Goal: Check status: Check status

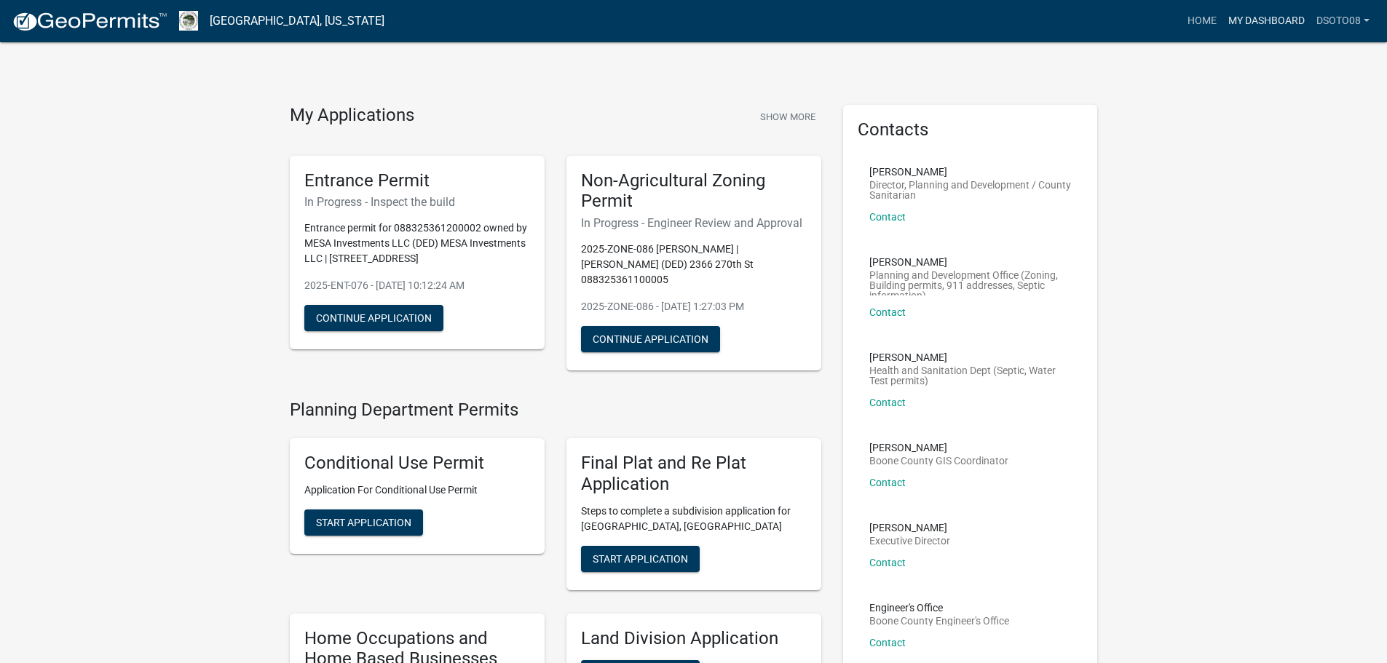
click at [1269, 20] on link "My Dashboard" at bounding box center [1267, 21] width 88 height 28
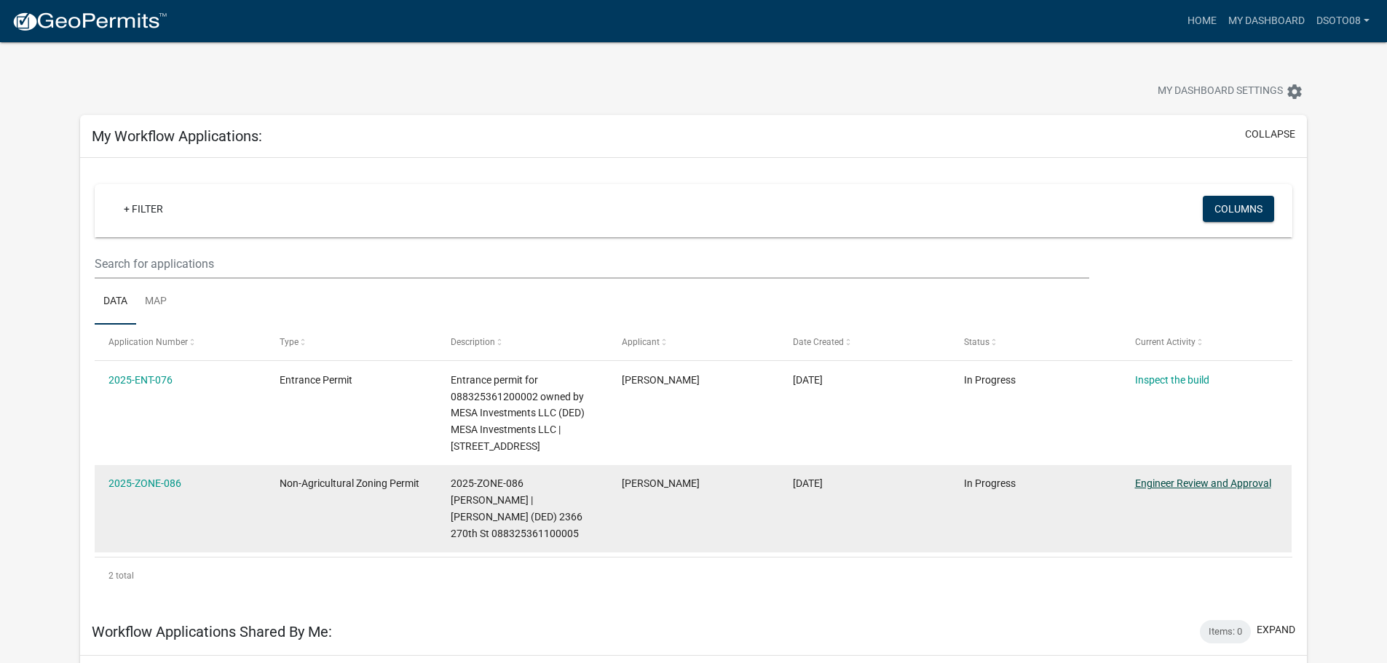
click at [1196, 482] on link "Engineer Review and Approval" at bounding box center [1203, 484] width 136 height 12
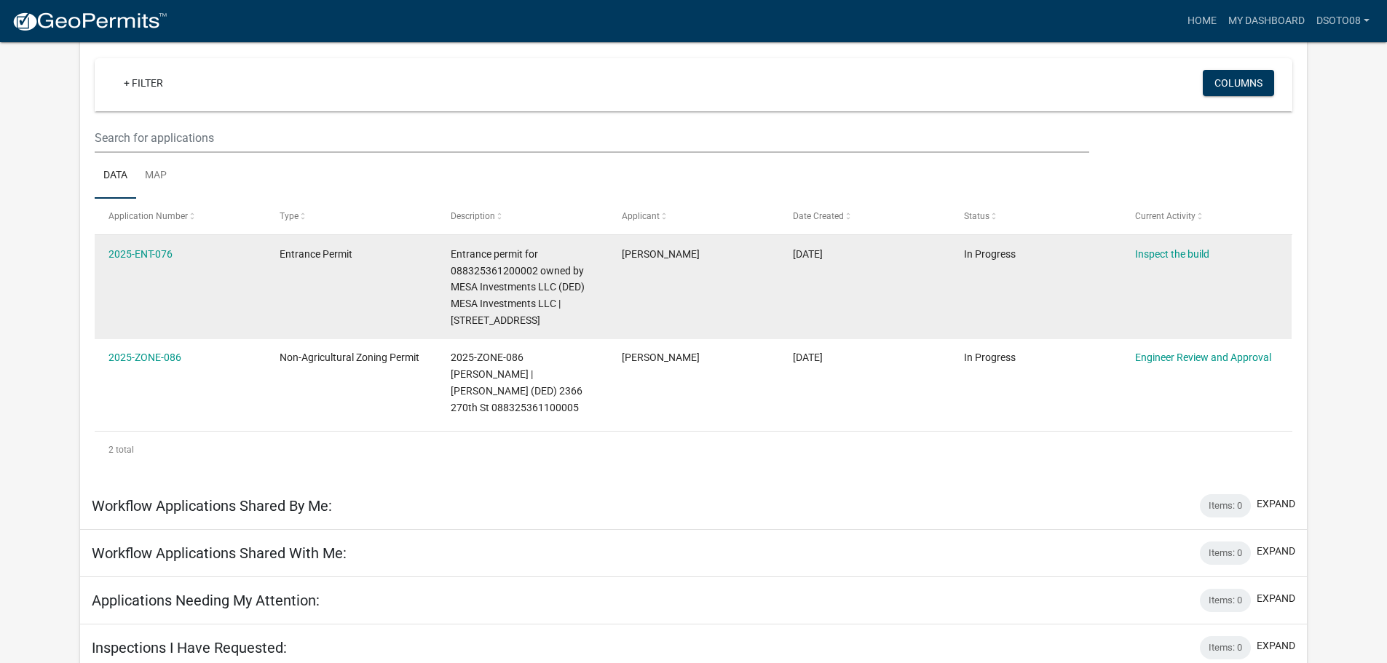
scroll to position [118, 0]
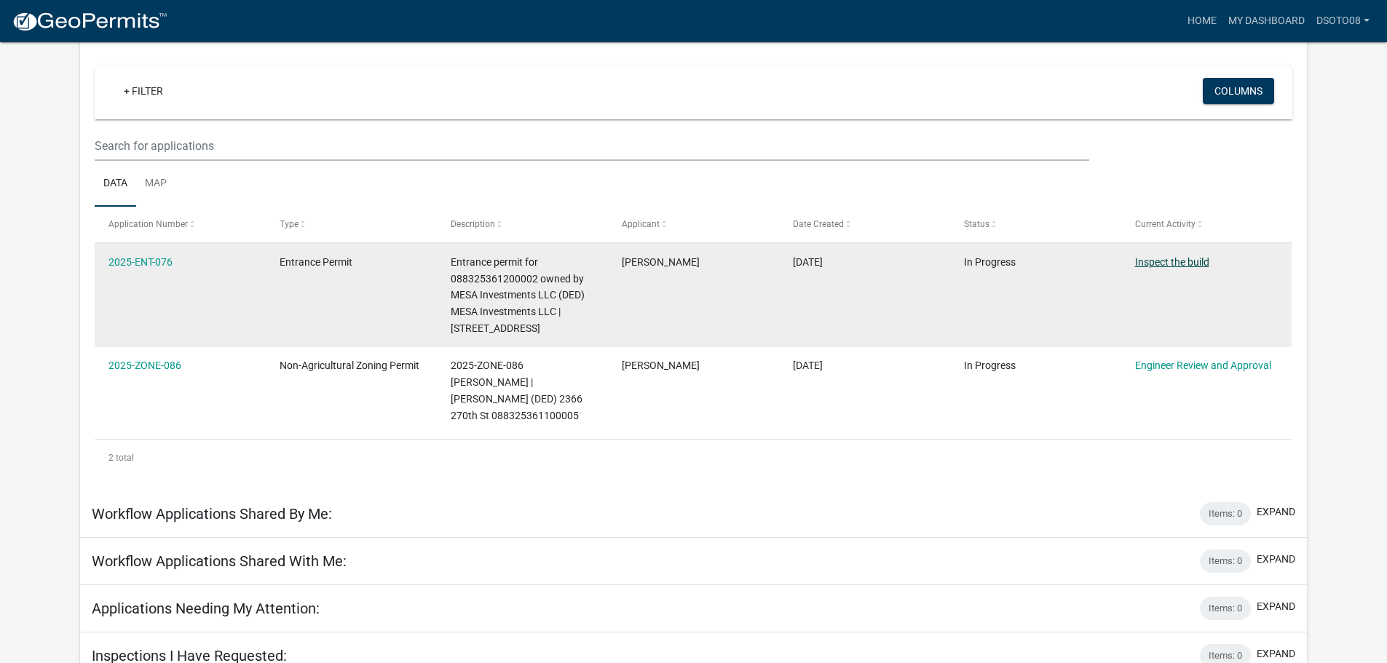
click at [1165, 261] on link "Inspect the build" at bounding box center [1172, 262] width 74 height 12
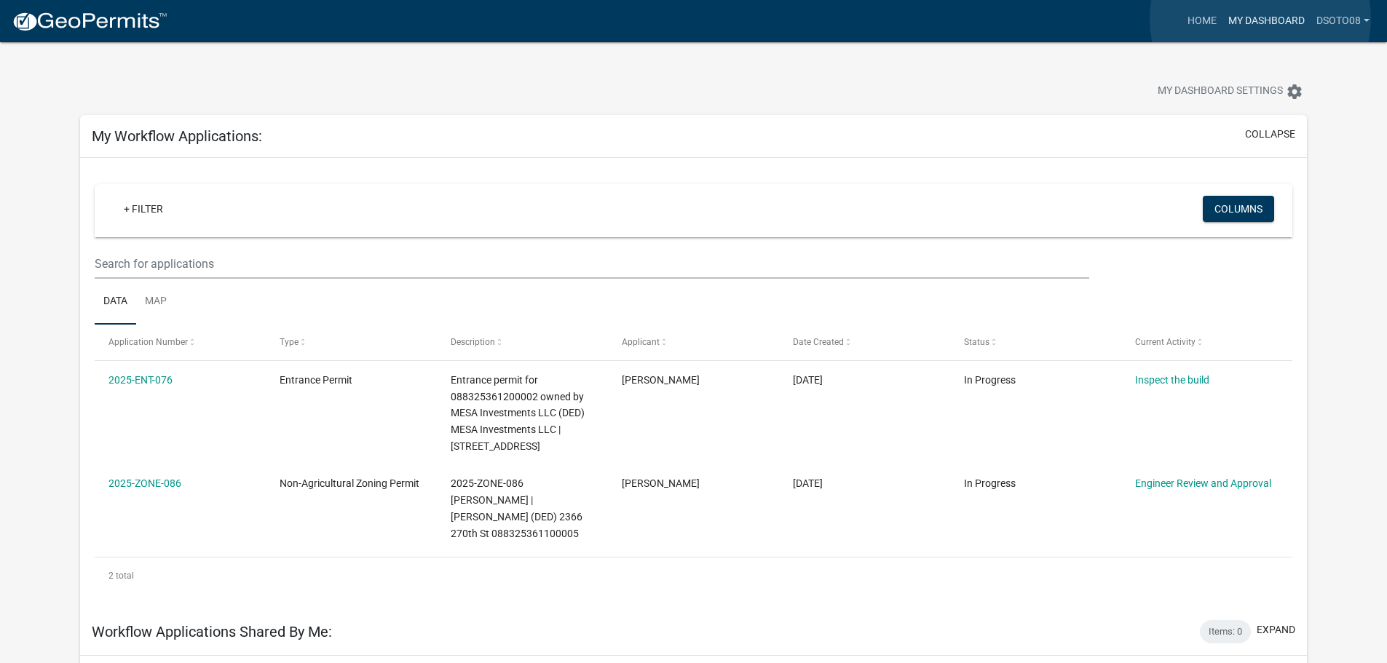
click at [1261, 19] on link "My Dashboard" at bounding box center [1267, 21] width 88 height 28
click at [1338, 14] on link "Dsoto08" at bounding box center [1343, 21] width 65 height 28
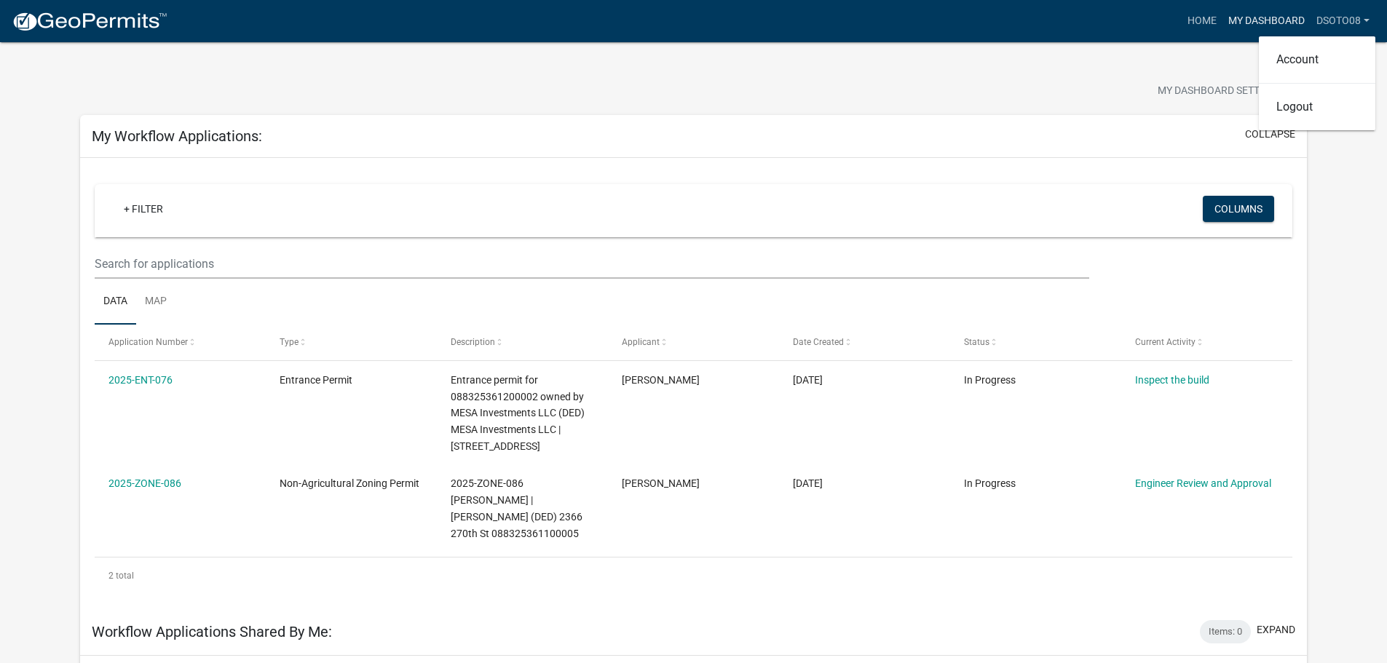
click at [1274, 17] on link "My Dashboard" at bounding box center [1267, 21] width 88 height 28
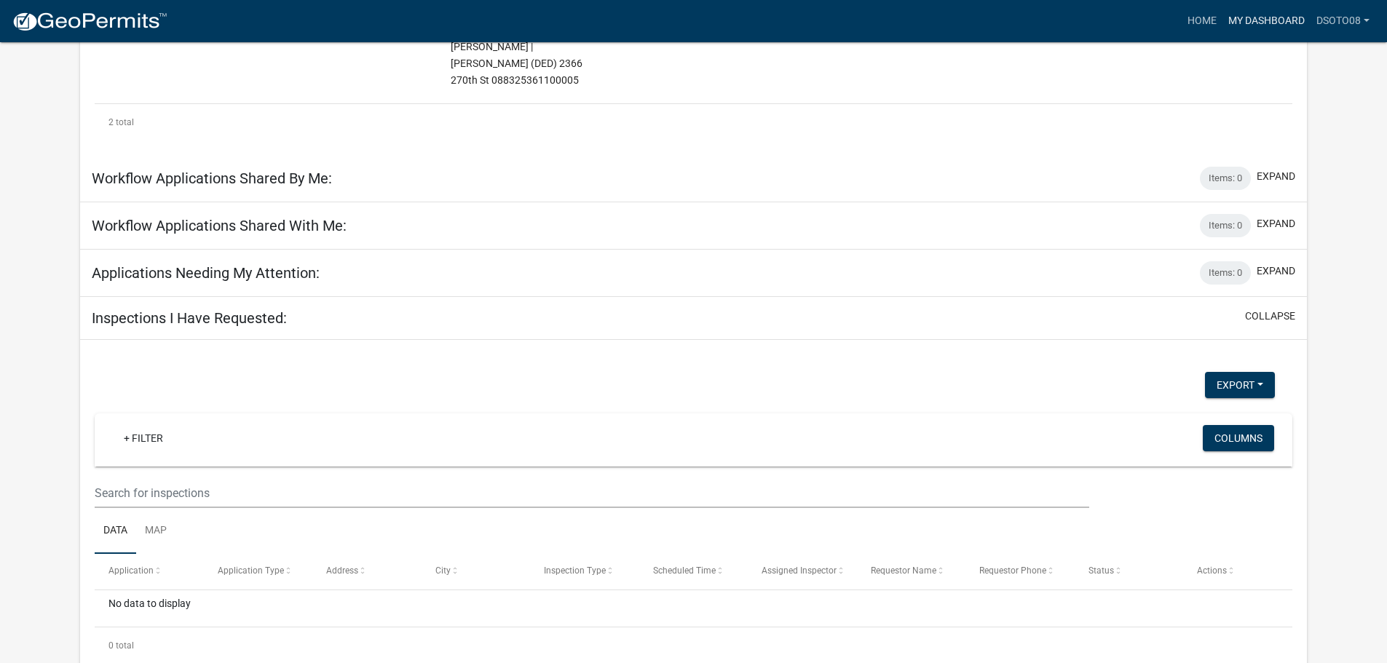
scroll to position [468, 0]
